Goal: Information Seeking & Learning: Learn about a topic

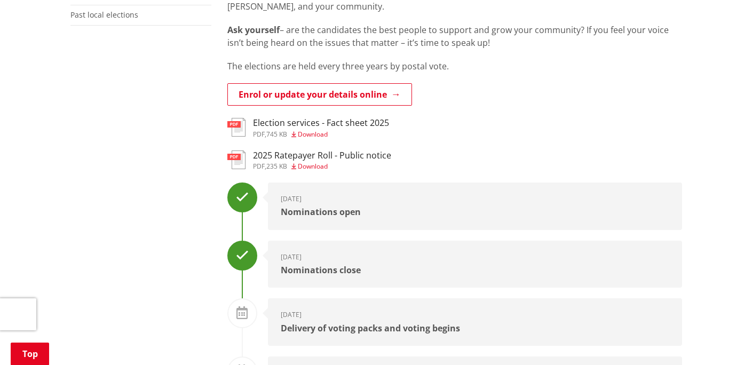
scroll to position [324, 0]
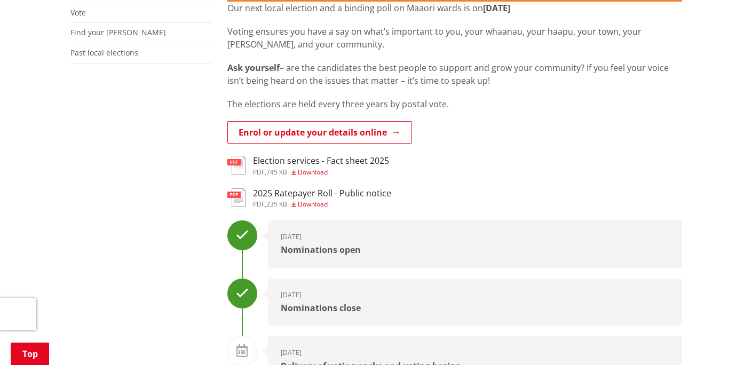
click at [316, 169] on span "Download" at bounding box center [313, 172] width 30 height 9
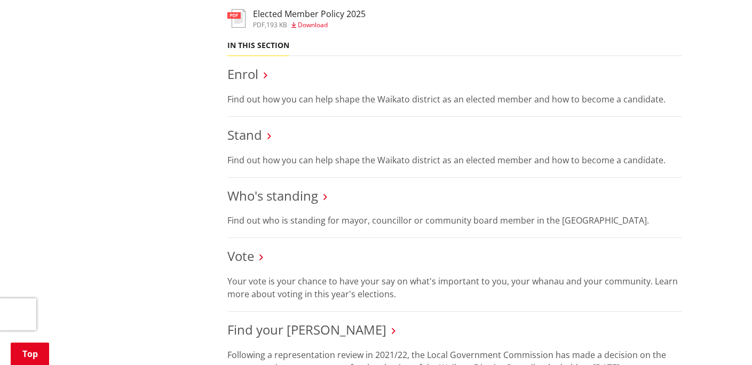
scroll to position [971, 0]
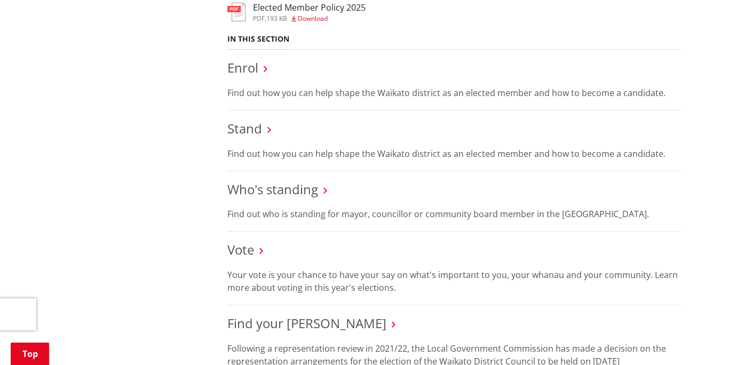
click at [264, 69] on icon at bounding box center [266, 69] width 4 height 10
click at [265, 69] on icon at bounding box center [266, 69] width 4 height 10
click at [241, 65] on link "Enrol" at bounding box center [242, 68] width 31 height 18
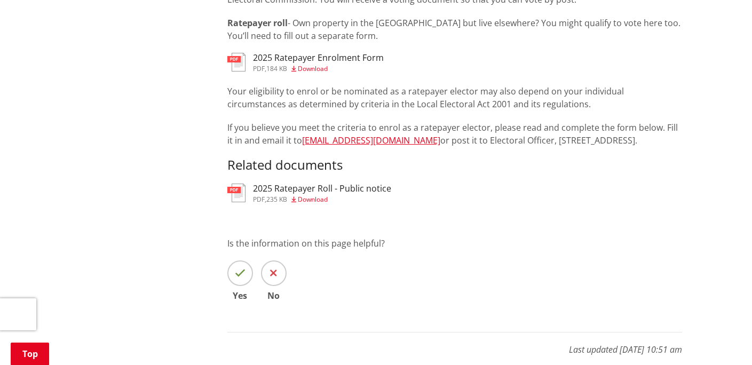
scroll to position [994, 0]
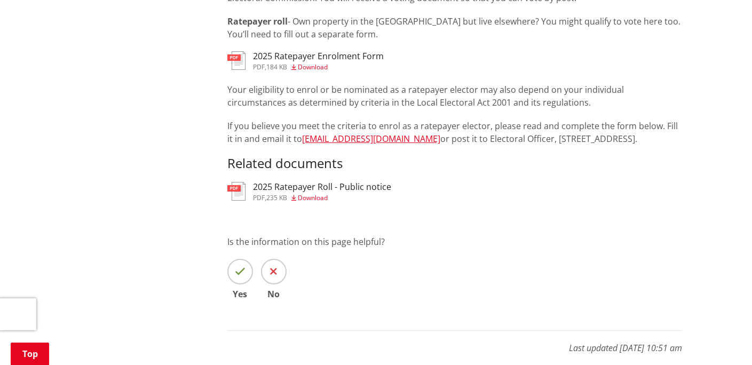
click at [322, 196] on span "Download" at bounding box center [313, 197] width 30 height 9
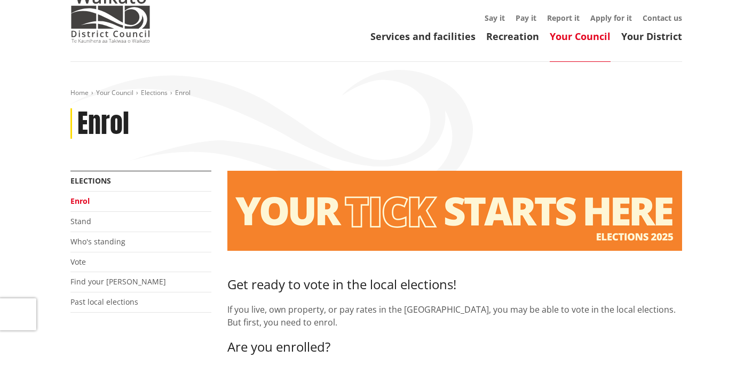
scroll to position [73, 0]
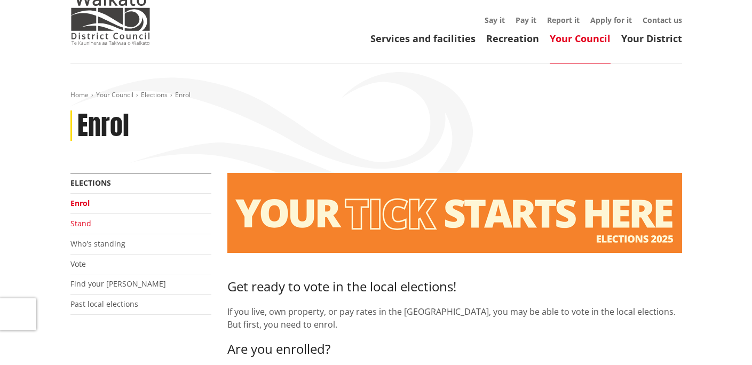
click at [83, 224] on link "Stand" at bounding box center [80, 223] width 21 height 10
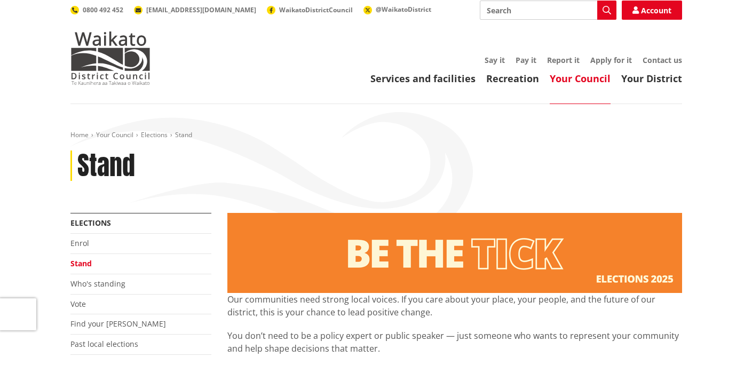
scroll to position [46, 0]
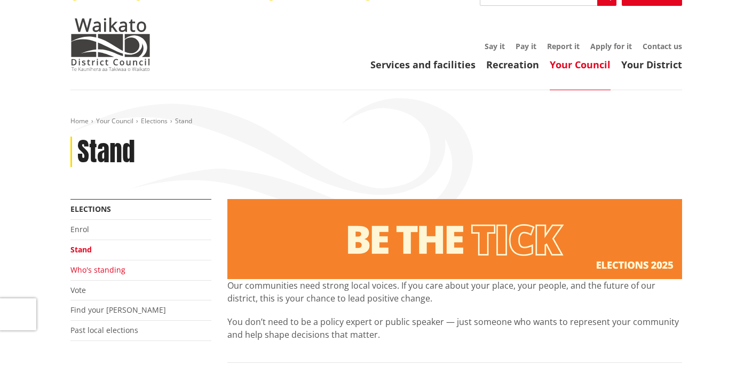
click at [89, 268] on link "Who's standing" at bounding box center [97, 270] width 55 height 10
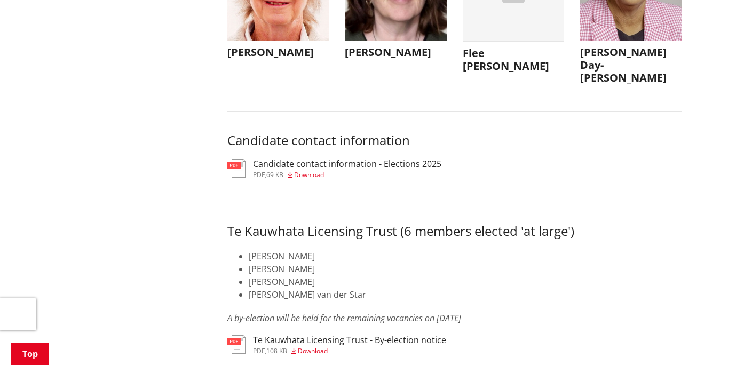
scroll to position [5221, 0]
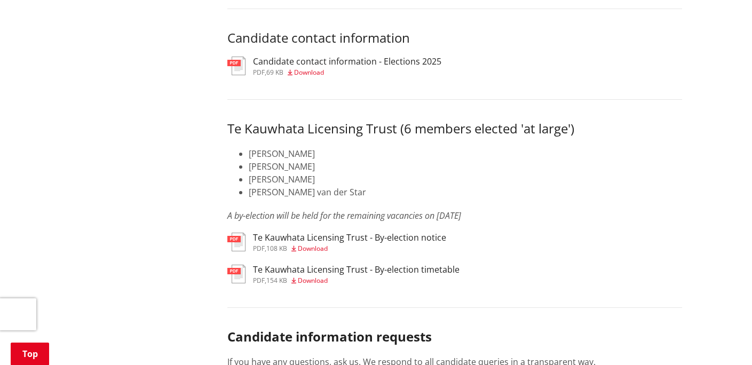
click at [312, 77] on span "Download" at bounding box center [309, 72] width 30 height 9
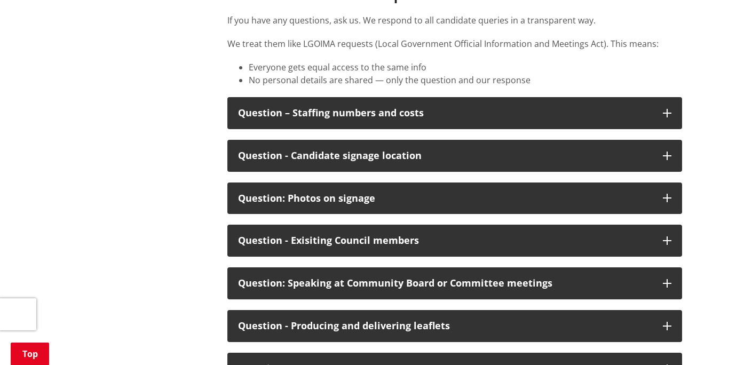
scroll to position [5609, 0]
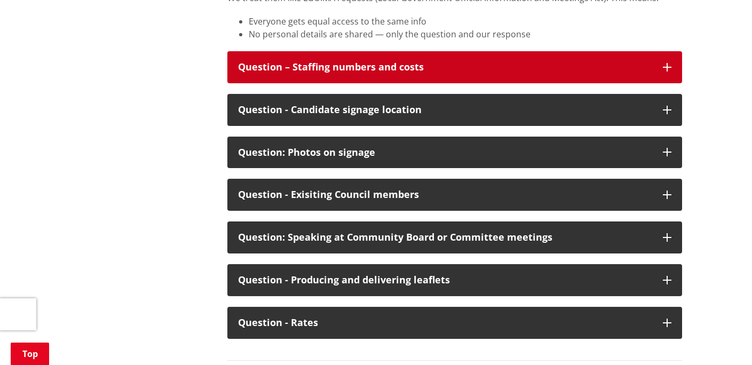
click at [669, 71] on icon "button" at bounding box center [667, 67] width 9 height 9
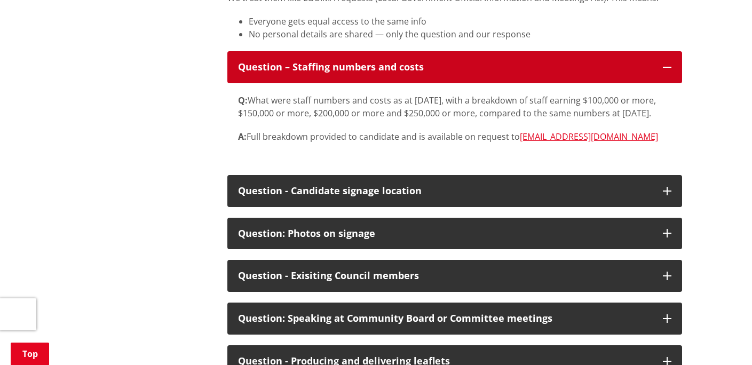
click at [669, 71] on icon "button" at bounding box center [667, 67] width 9 height 9
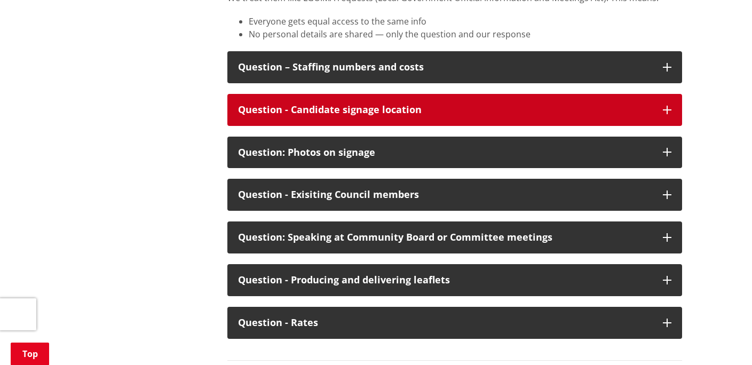
click at [668, 114] on icon "button" at bounding box center [667, 110] width 9 height 9
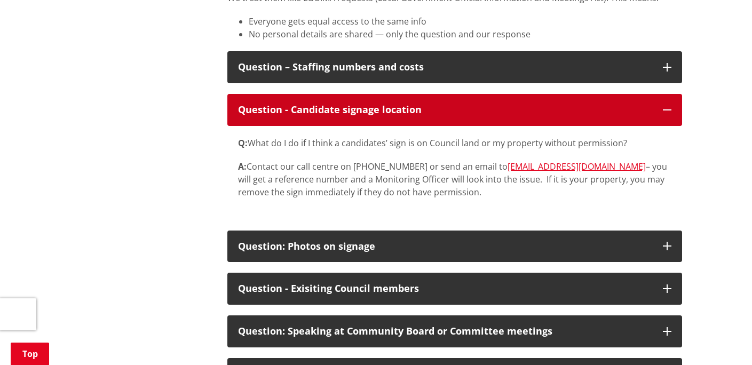
click at [668, 114] on icon "button" at bounding box center [667, 110] width 9 height 9
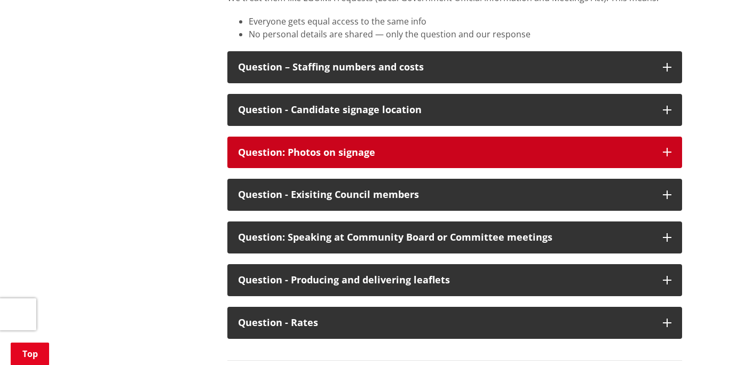
click at [668, 156] on icon "button" at bounding box center [667, 152] width 9 height 9
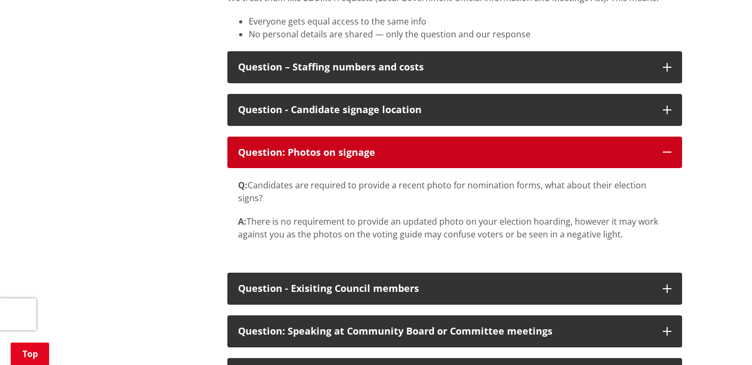
click at [668, 156] on icon "button" at bounding box center [667, 152] width 9 height 9
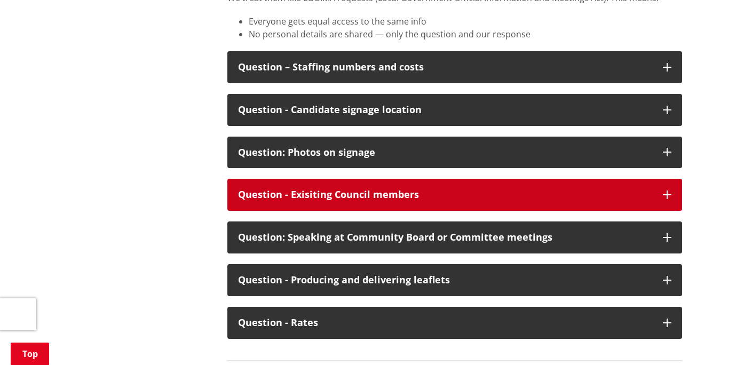
click at [669, 199] on icon "button" at bounding box center [667, 194] width 9 height 9
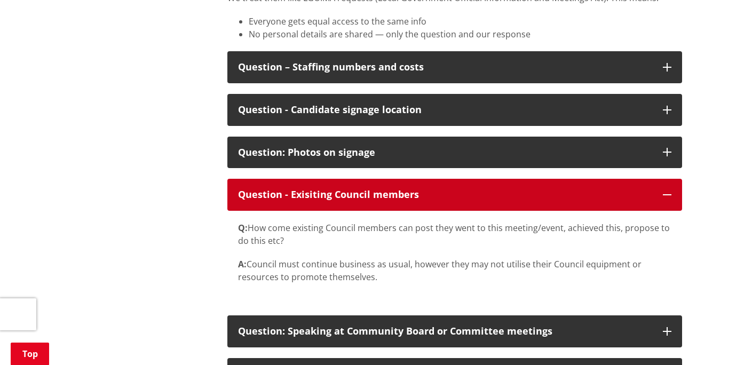
click at [669, 199] on icon "button" at bounding box center [667, 194] width 9 height 9
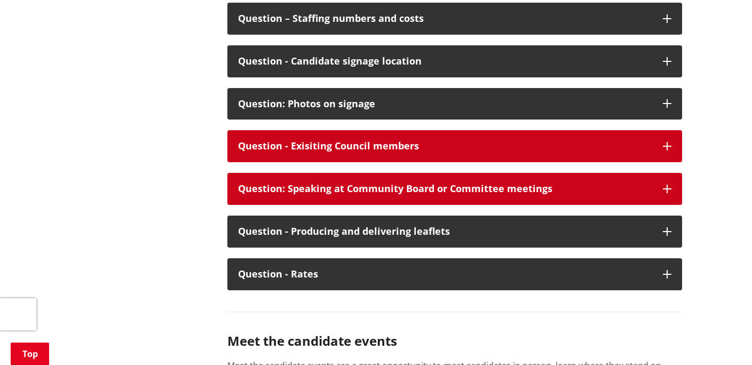
scroll to position [5715, 0]
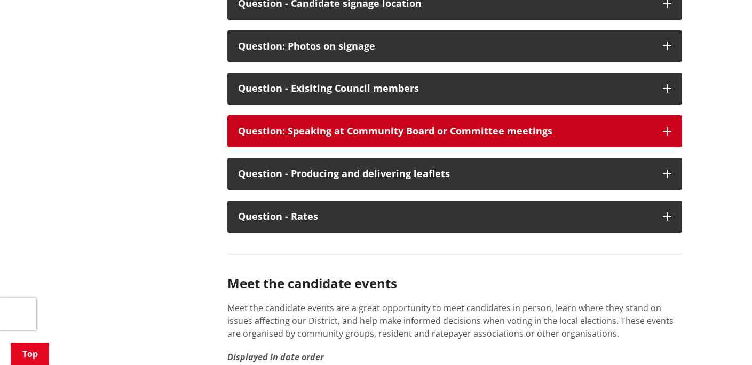
click at [669, 135] on icon "button" at bounding box center [667, 131] width 9 height 9
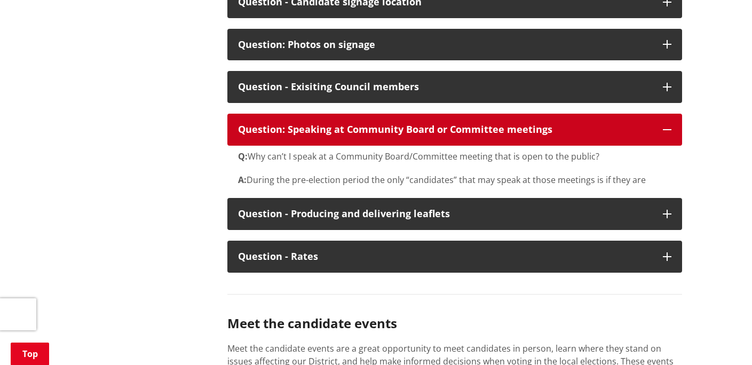
scroll to position [5717, 0]
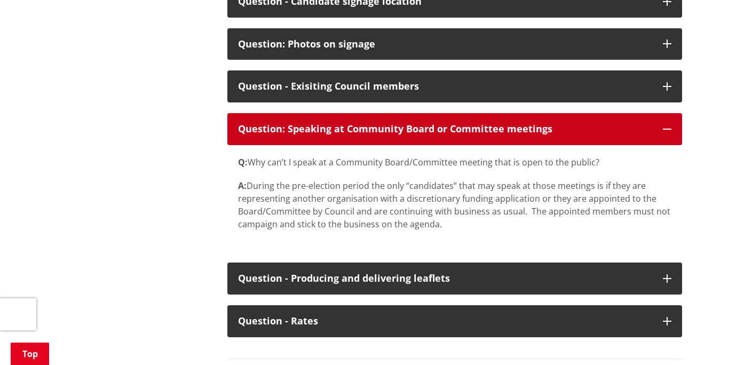
click at [669, 133] on icon "button" at bounding box center [667, 129] width 9 height 9
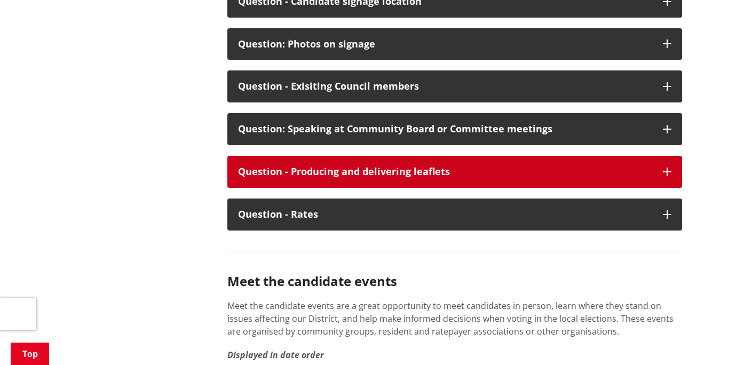
click at [666, 176] on icon "button" at bounding box center [667, 172] width 9 height 9
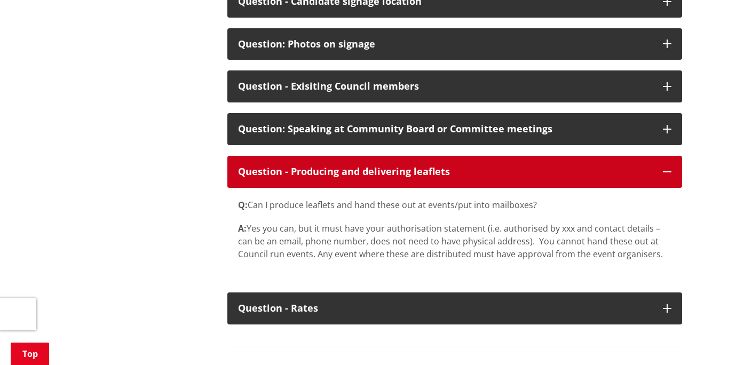
click at [666, 176] on icon "button" at bounding box center [667, 172] width 9 height 9
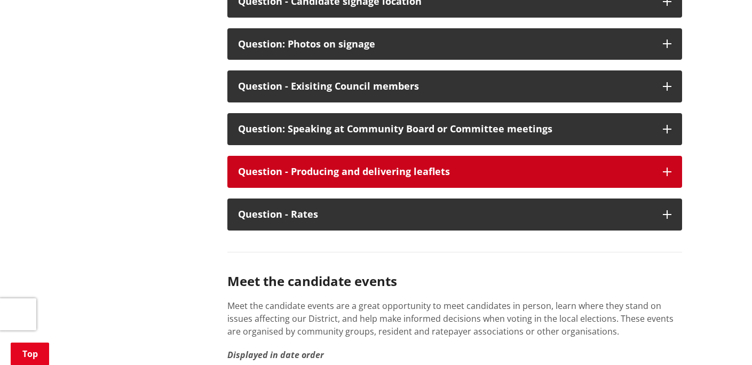
click at [666, 176] on icon "button" at bounding box center [667, 172] width 9 height 9
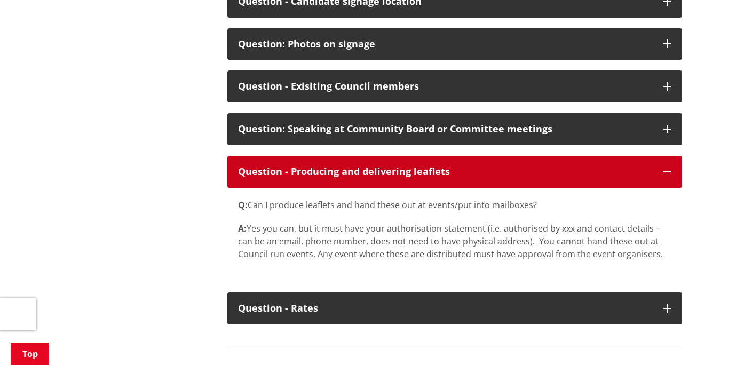
click at [666, 176] on icon "button" at bounding box center [667, 172] width 9 height 9
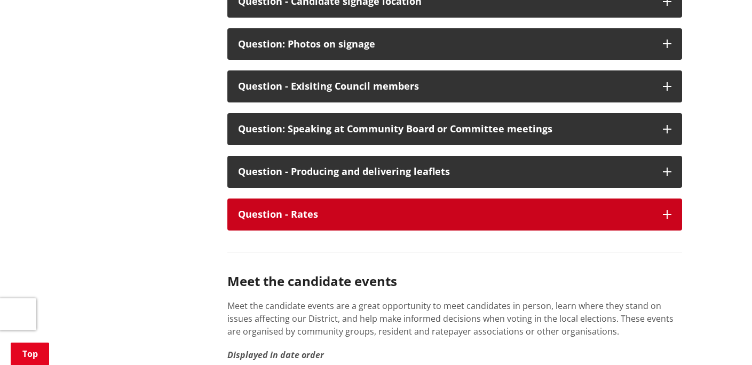
click at [669, 219] on icon "button" at bounding box center [667, 214] width 9 height 9
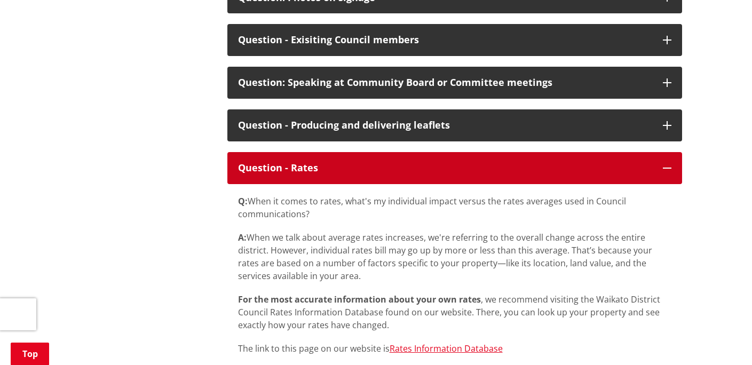
scroll to position [5756, 0]
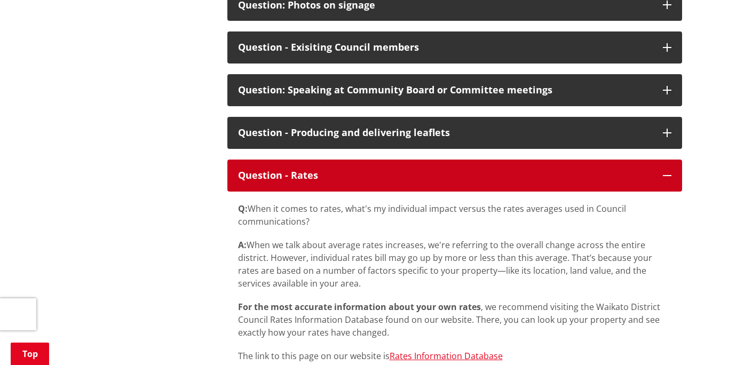
click at [668, 180] on icon "button" at bounding box center [667, 175] width 9 height 9
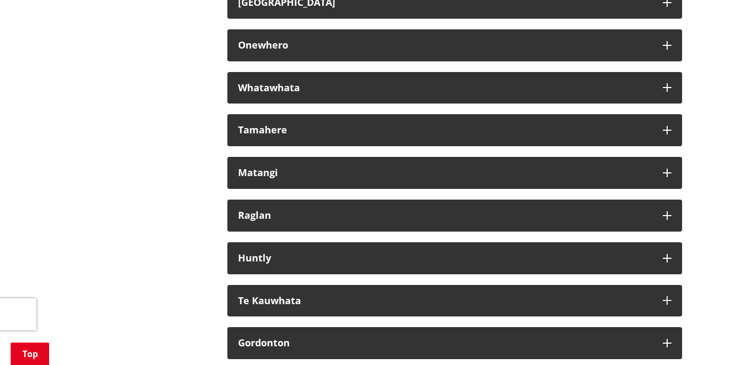
scroll to position [6235, 0]
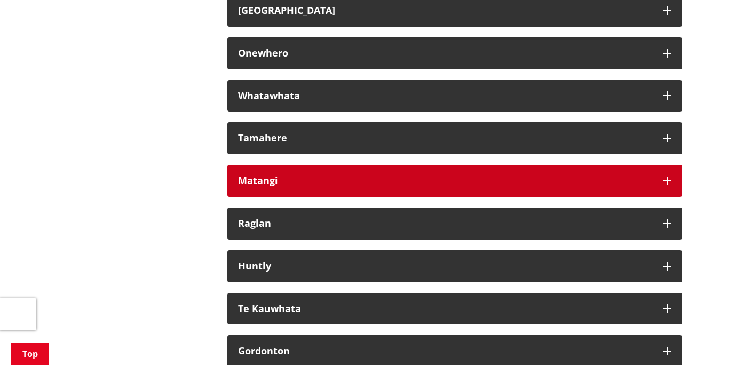
click at [667, 185] on icon "button" at bounding box center [667, 181] width 9 height 9
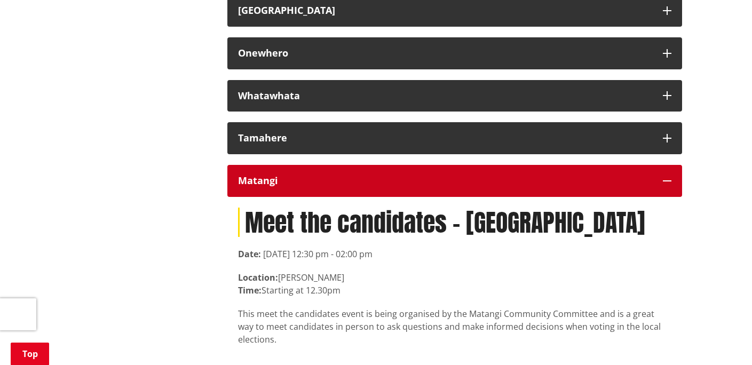
click at [667, 185] on icon "button" at bounding box center [667, 181] width 9 height 9
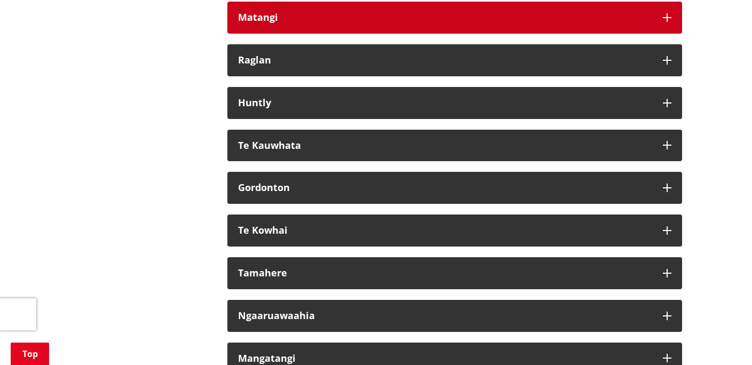
scroll to position [6438, 0]
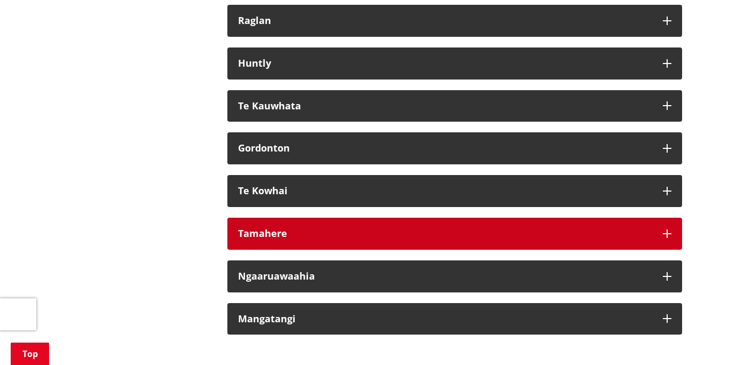
click at [667, 238] on icon "button" at bounding box center [667, 233] width 9 height 9
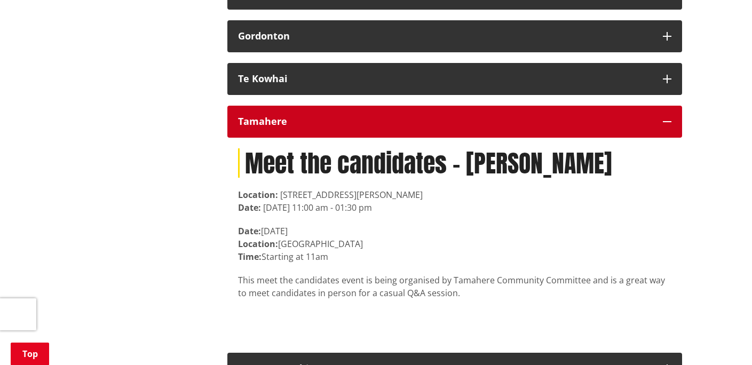
scroll to position [6551, 0]
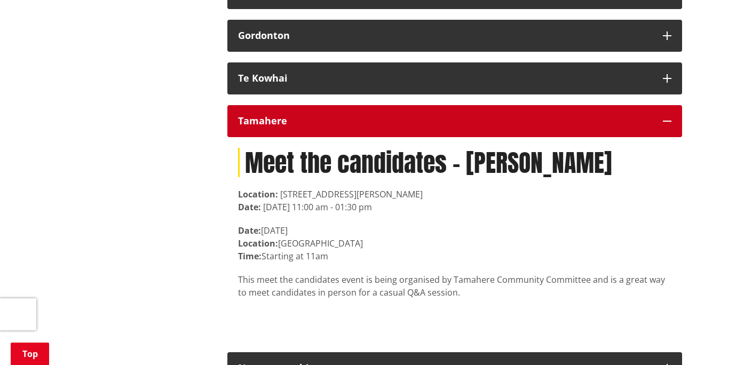
click at [669, 125] on icon "button" at bounding box center [667, 121] width 9 height 9
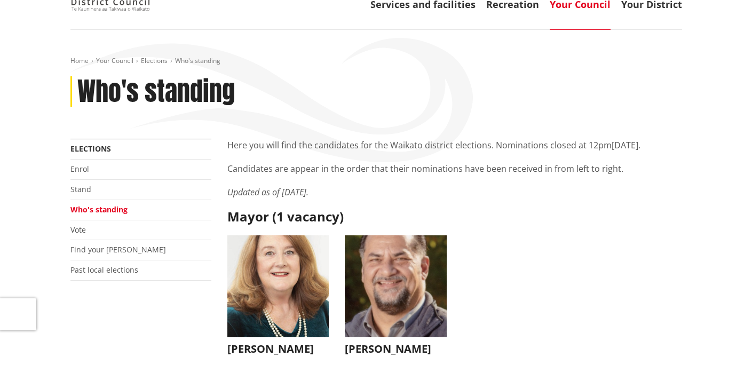
scroll to position [0, 0]
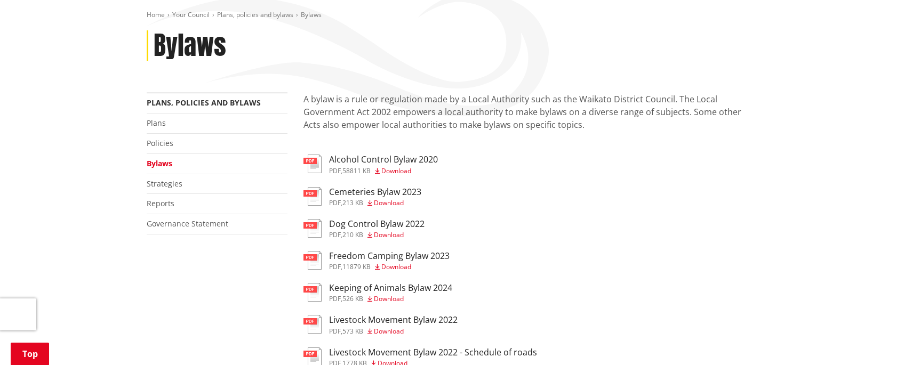
scroll to position [152, 0]
click at [166, 184] on link "Strategies" at bounding box center [165, 184] width 36 height 10
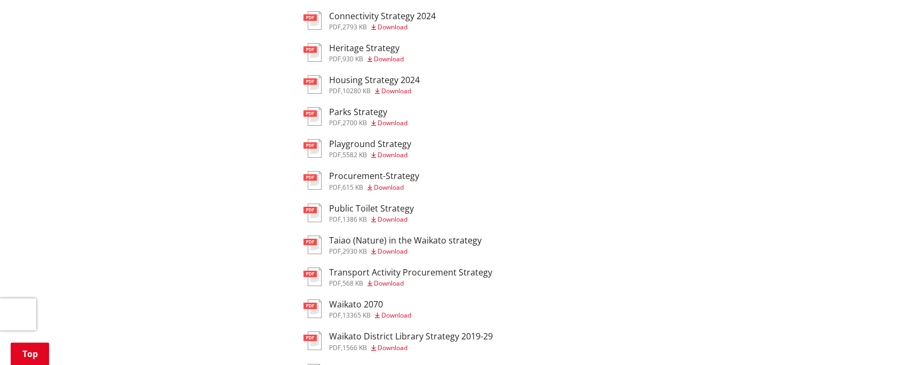
scroll to position [523, 0]
click at [397, 91] on span "Download" at bounding box center [396, 91] width 30 height 9
